Goal: Navigation & Orientation: Find specific page/section

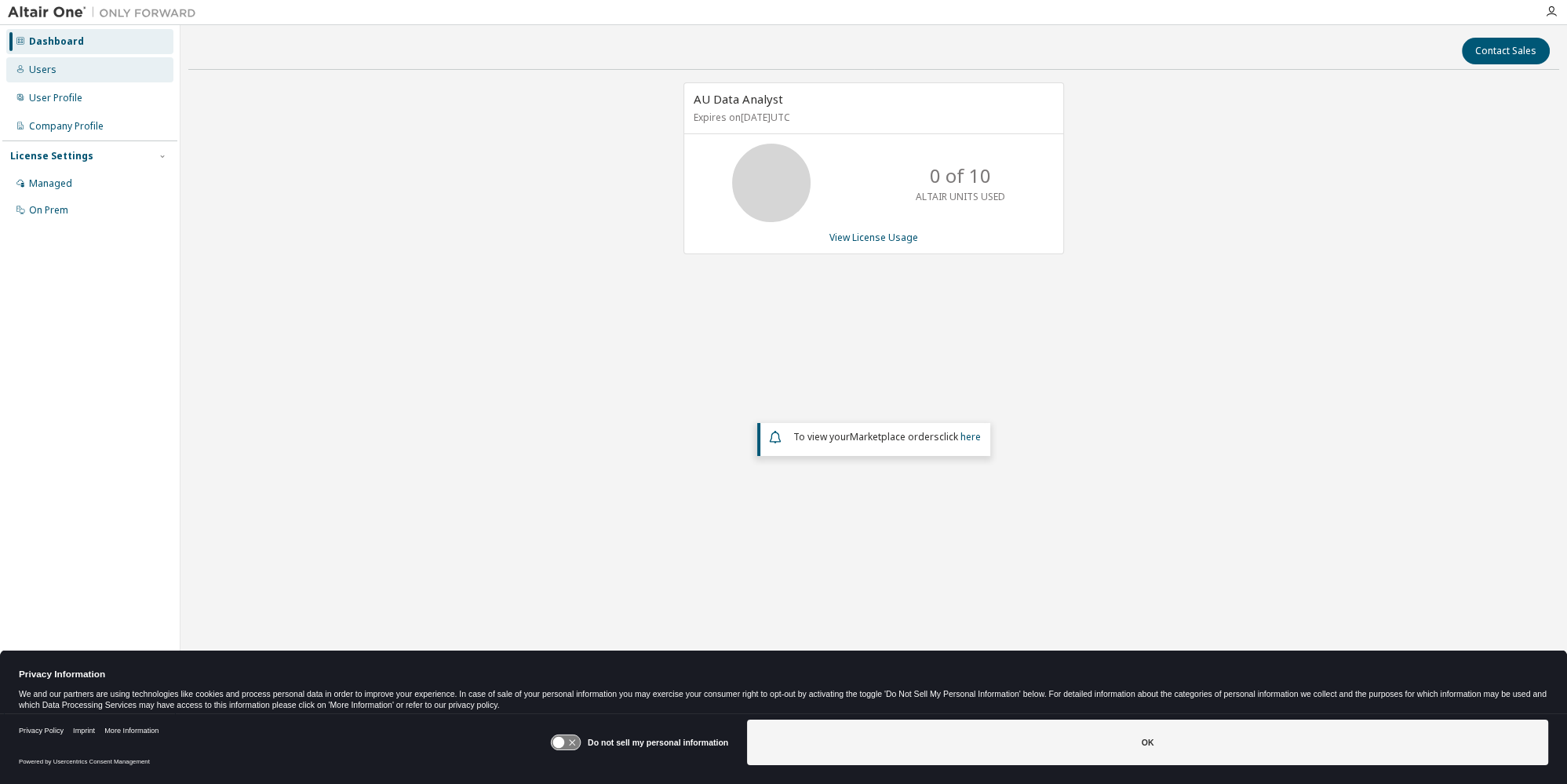
click at [43, 67] on div "Users" at bounding box center [43, 70] width 27 height 13
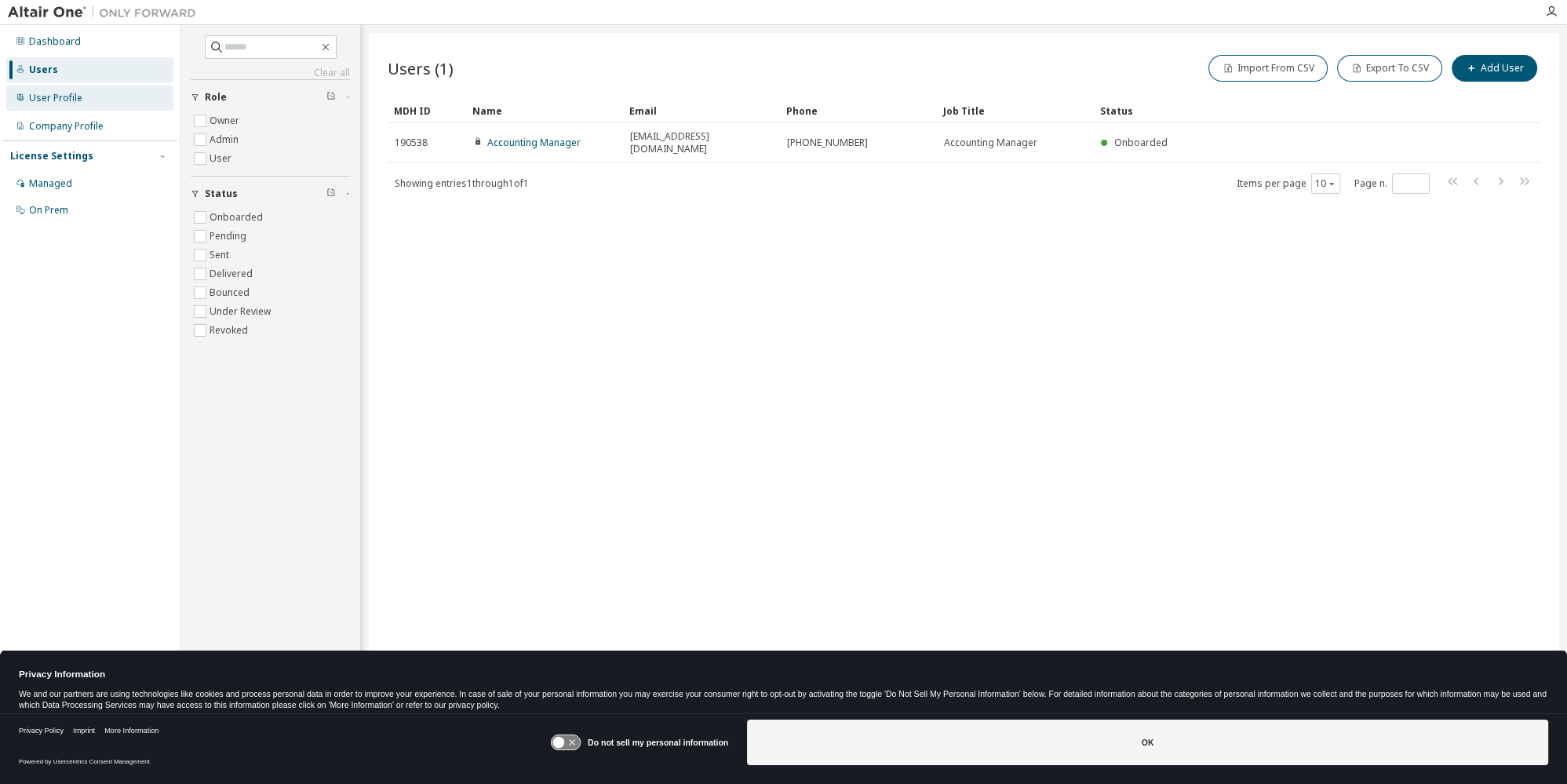
click at [44, 90] on div "User Profile" at bounding box center [90, 99] width 167 height 25
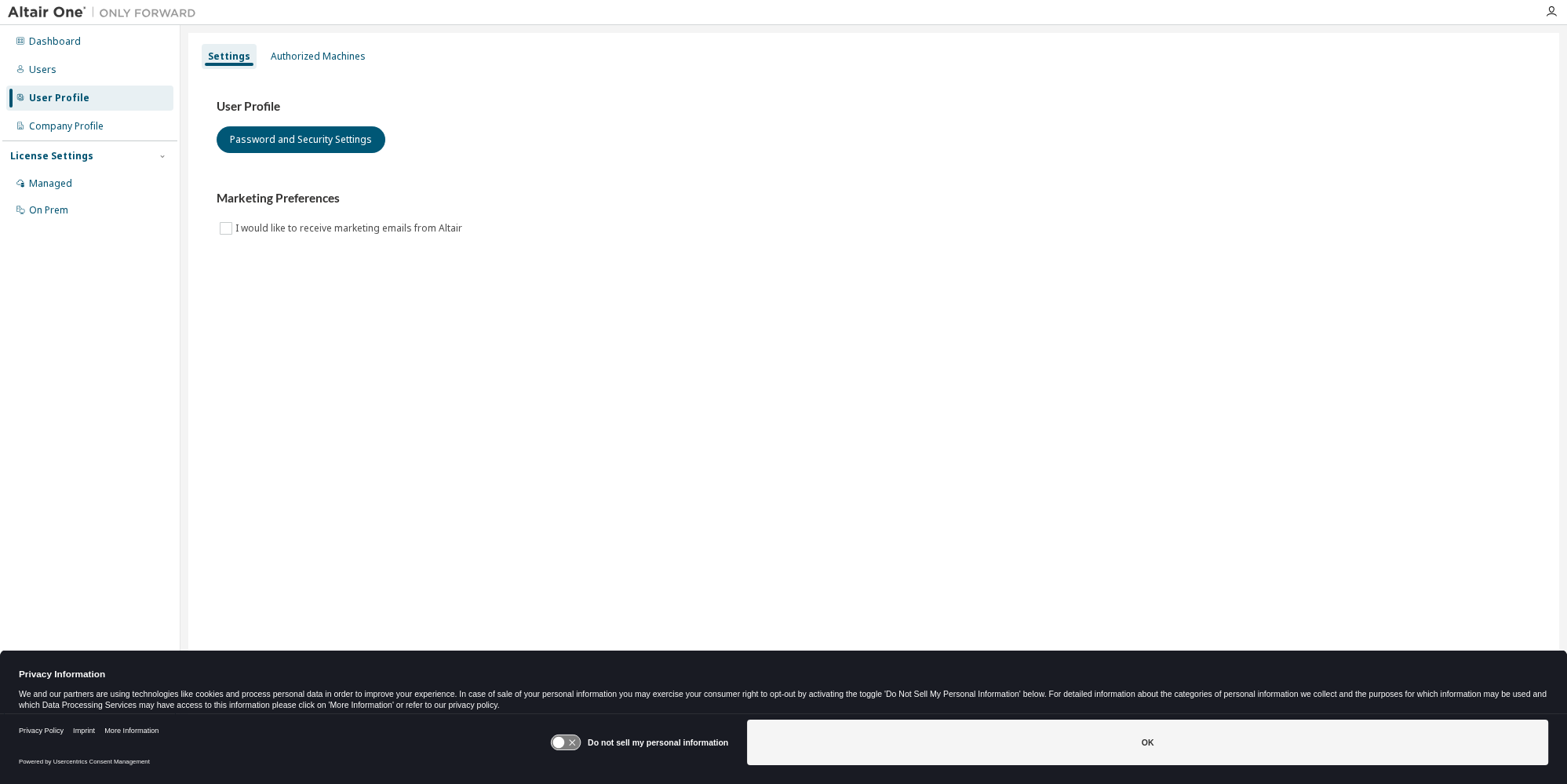
click at [1558, 11] on div at bounding box center [1552, 12] width 32 height 13
click at [1549, 14] on icon "button" at bounding box center [1552, 12] width 13 height 13
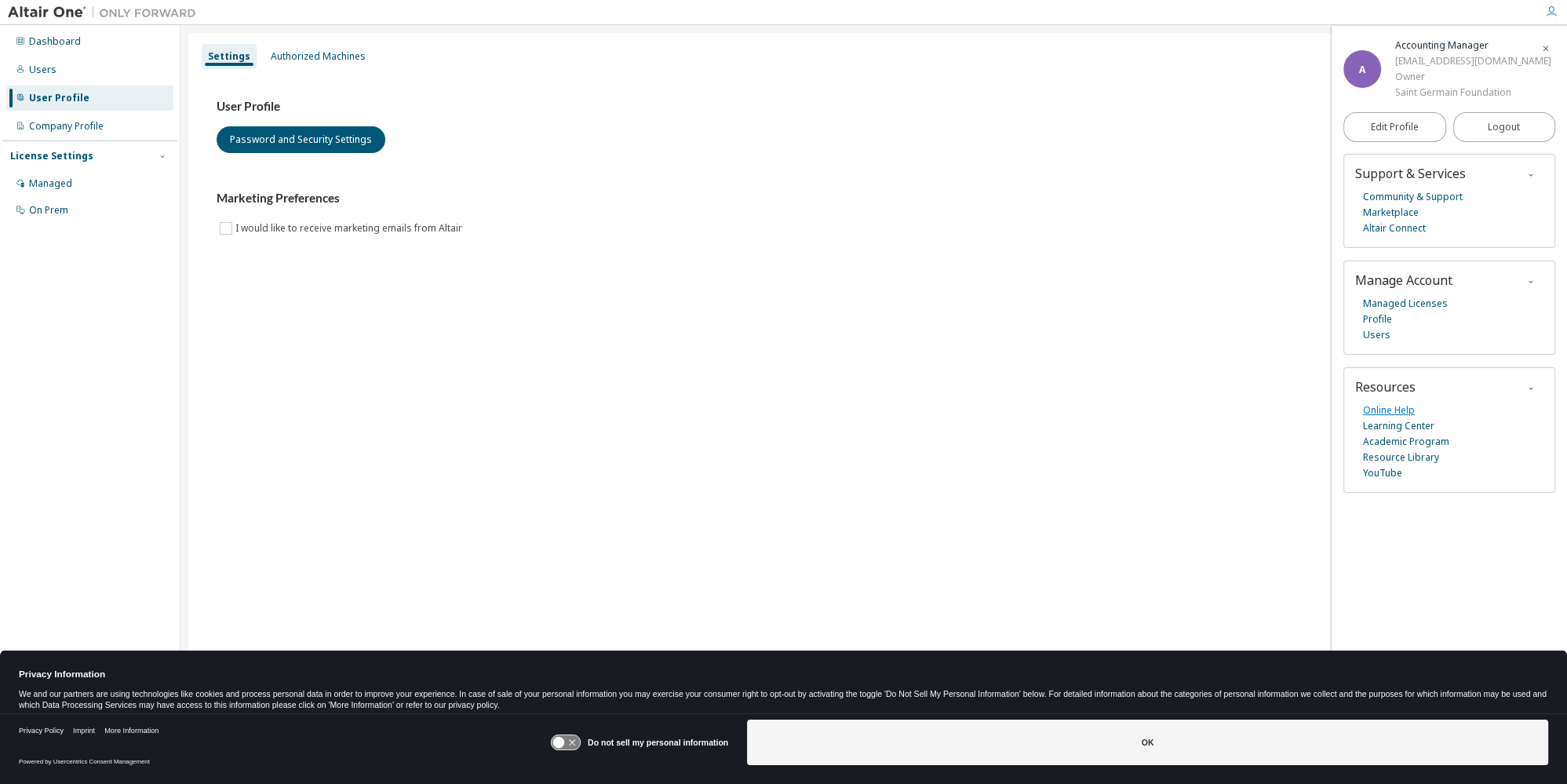
click at [1410, 418] on link "Online Help" at bounding box center [1389, 410] width 52 height 15
